Goal: Navigation & Orientation: Go to known website

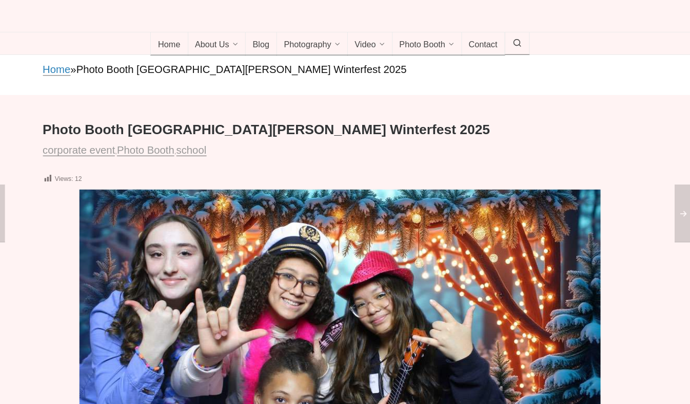
click at [66, 74] on link "Home" at bounding box center [66, 69] width 27 height 12
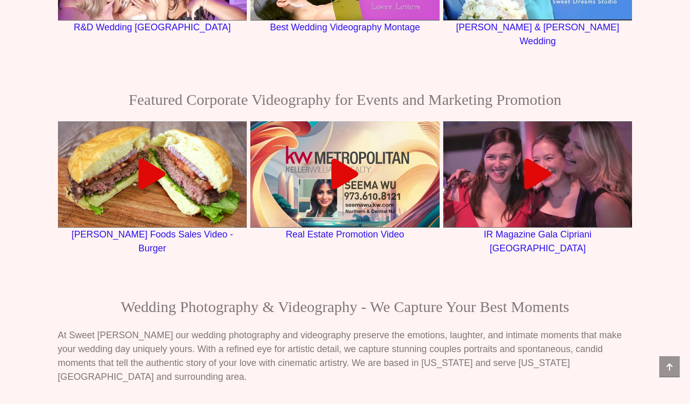
scroll to position [1931, 0]
